Goal: Task Accomplishment & Management: Manage account settings

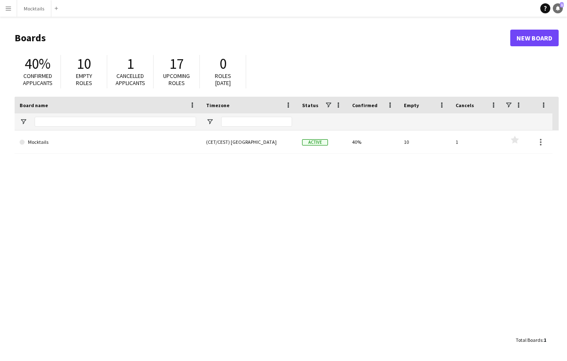
click at [556, 6] on icon "Notifications" at bounding box center [558, 8] width 5 height 5
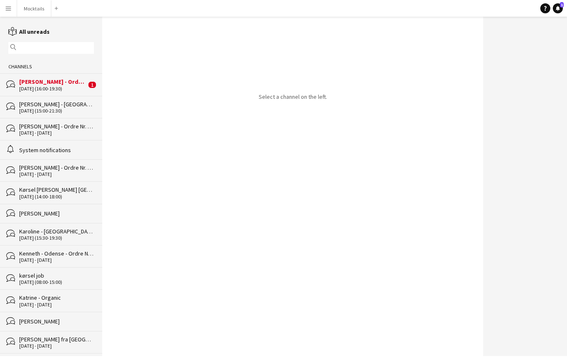
click at [67, 87] on div "[DATE] (16:00-19:30)" at bounding box center [52, 89] width 67 height 6
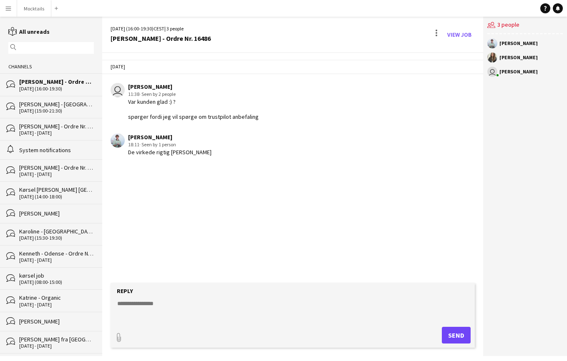
click at [189, 179] on div "[DATE] user [PERSON_NAME] 11:38 · Seen by 2 people Var kunden glad :) ? spørger…" at bounding box center [293, 168] width 382 height 230
click at [32, 8] on button "Mocktails Close" at bounding box center [34, 8] width 34 height 16
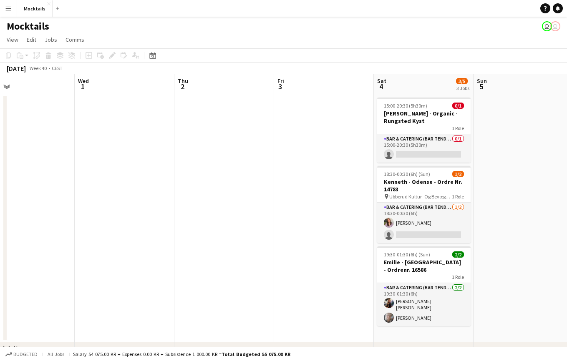
scroll to position [0, 325]
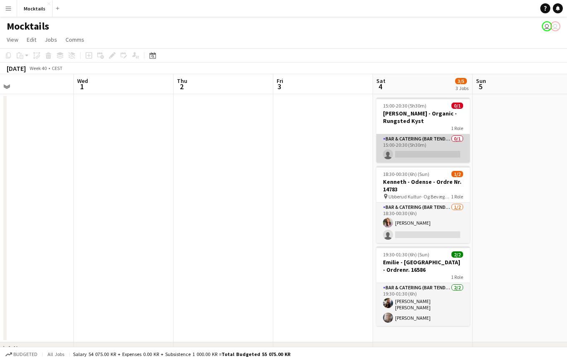
click at [420, 143] on app-card-role "Bar & Catering (Bar Tender) 0/1 15:00-20:30 (5h30m) single-neutral-actions" at bounding box center [424, 148] width 94 height 28
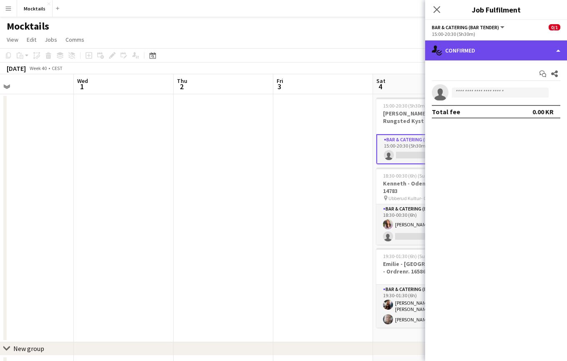
click at [493, 44] on div "single-neutral-actions-check-2 Confirmed" at bounding box center [496, 50] width 142 height 20
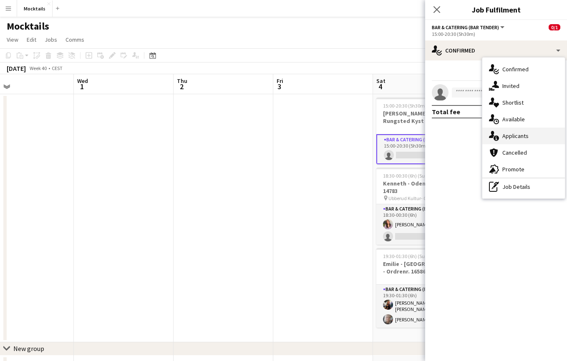
click at [519, 134] on span "Applicants" at bounding box center [516, 136] width 26 height 8
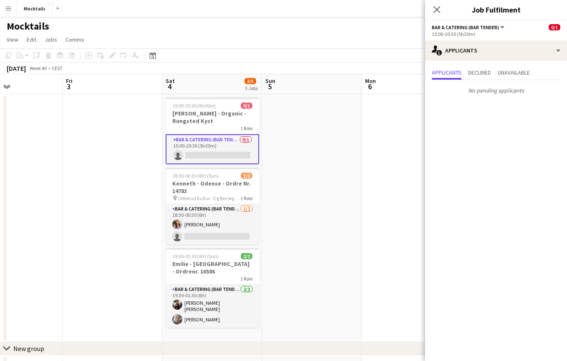
scroll to position [0, 240]
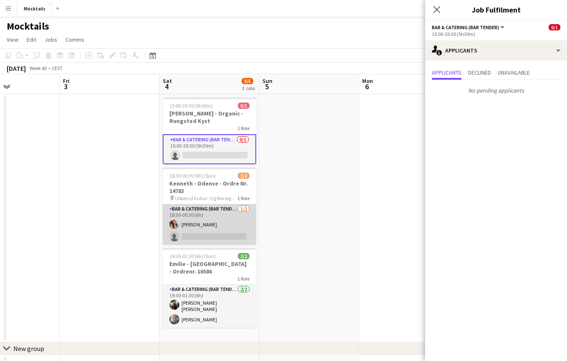
click at [225, 223] on app-card-role "Bar & Catering (Bar Tender) [DATE] 18:30-00:30 (6h) [PERSON_NAME] single-neutra…" at bounding box center [210, 225] width 94 height 40
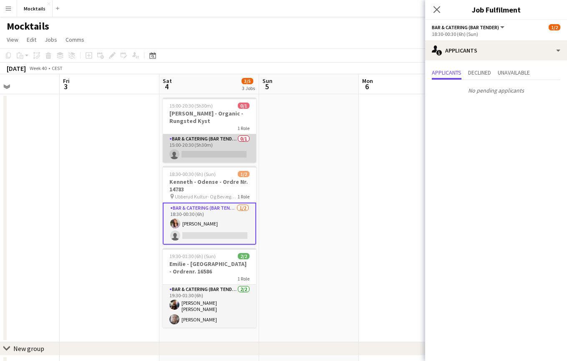
click at [215, 149] on app-card-role "Bar & Catering (Bar Tender) 0/1 15:00-20:30 (5h30m) single-neutral-actions" at bounding box center [210, 148] width 94 height 28
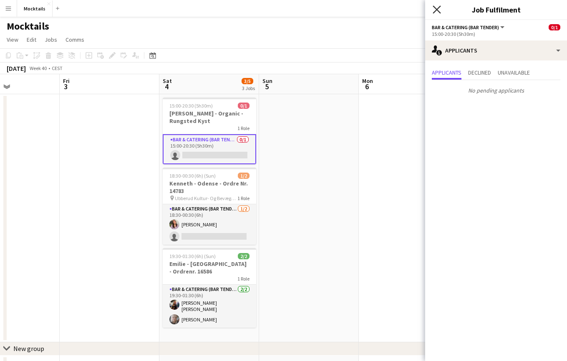
click at [438, 10] on icon at bounding box center [437, 9] width 8 height 8
